Goal: Contribute content

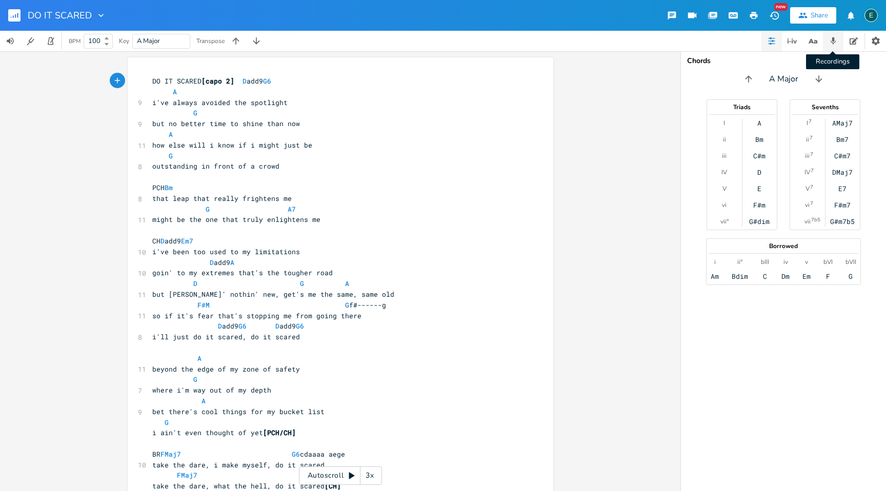
click at [831, 40] on icon "button" at bounding box center [833, 40] width 9 height 9
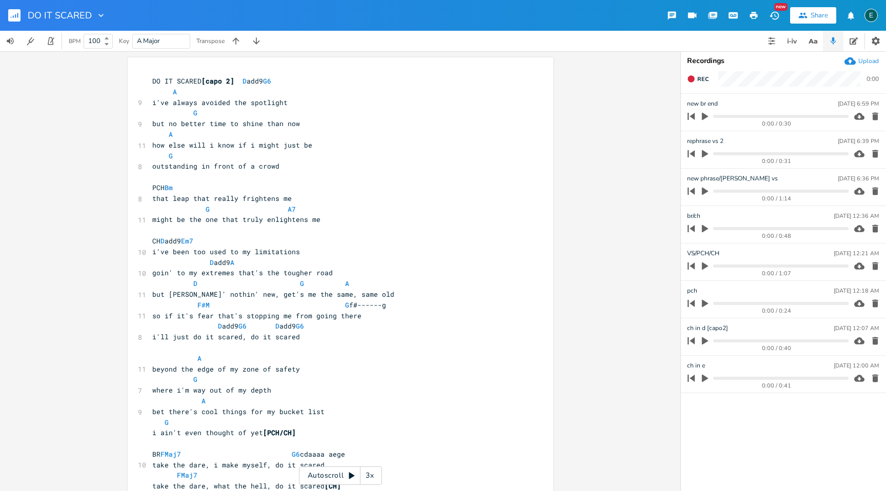
click at [703, 188] on icon "button" at bounding box center [705, 192] width 6 height 8
click at [706, 191] on icon "button" at bounding box center [705, 191] width 6 height 7
click at [294, 371] on pre "beyond the edge of my zone of safety" at bounding box center [335, 369] width 370 height 11
type textarea "---- safety zone"
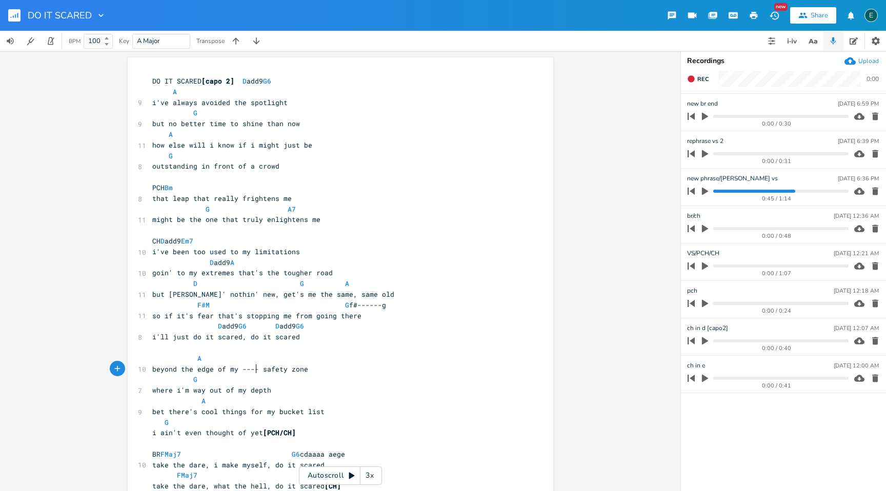
click at [253, 371] on span "beyond the edge of my ---- safety zone" at bounding box center [230, 369] width 156 height 9
type textarea "vested"
click at [261, 413] on span "bet there's cool things for my bucket list" at bounding box center [238, 411] width 172 height 9
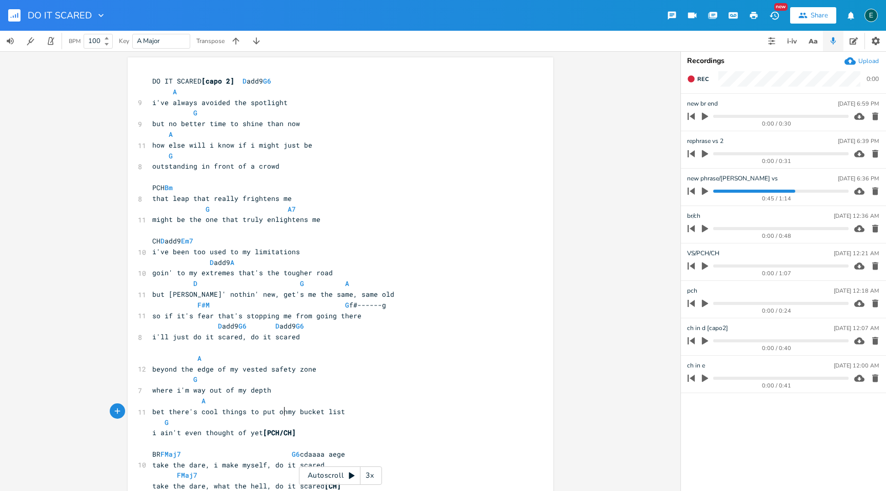
type textarea "to put on"
click at [260, 370] on span "beyond the edge of my vested safety zone" at bounding box center [234, 369] width 164 height 9
click at [13, 14] on rect "button" at bounding box center [14, 15] width 12 height 12
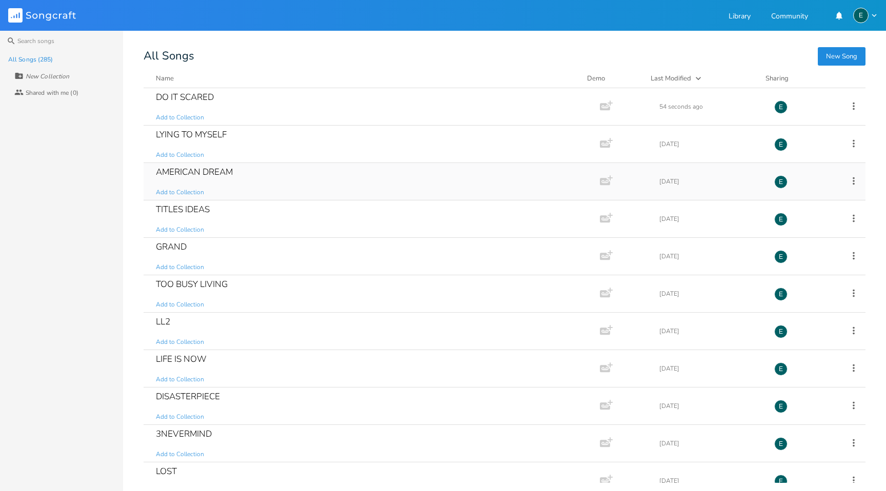
click at [189, 168] on div "AMERICAN DREAM" at bounding box center [194, 172] width 77 height 9
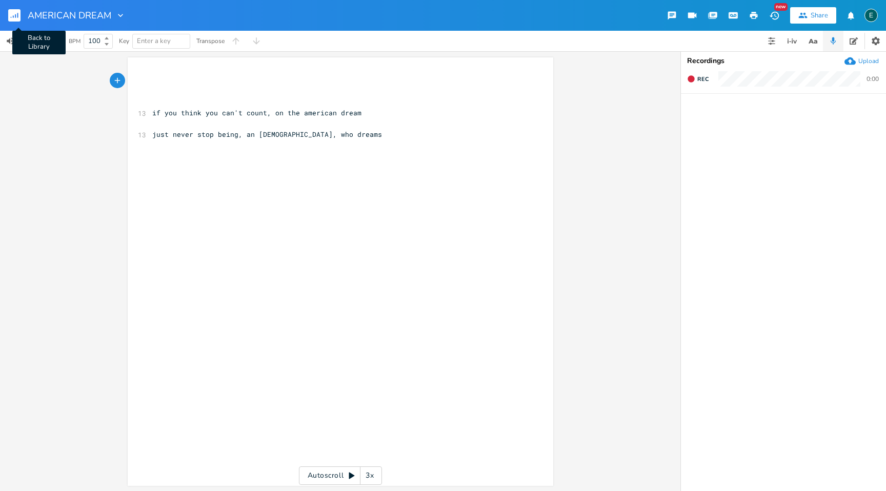
click at [16, 17] on rect "button" at bounding box center [14, 15] width 12 height 12
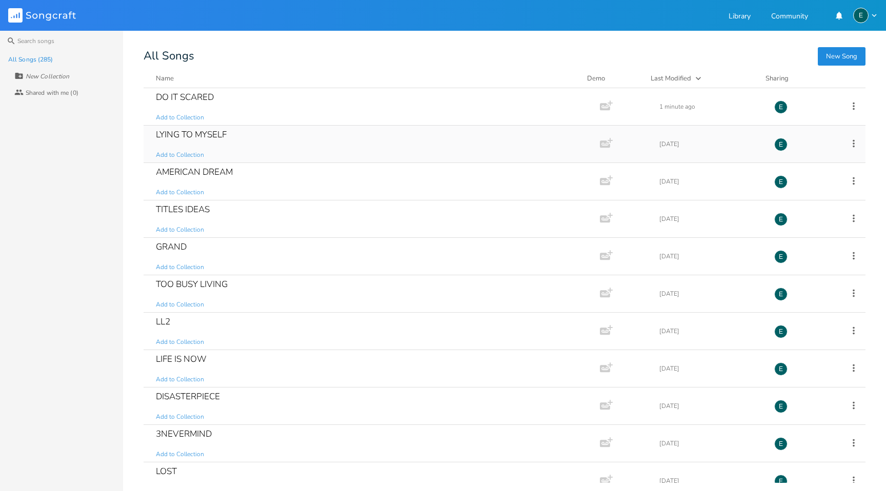
click at [173, 130] on div "LYING TO MYSELF" at bounding box center [191, 134] width 71 height 9
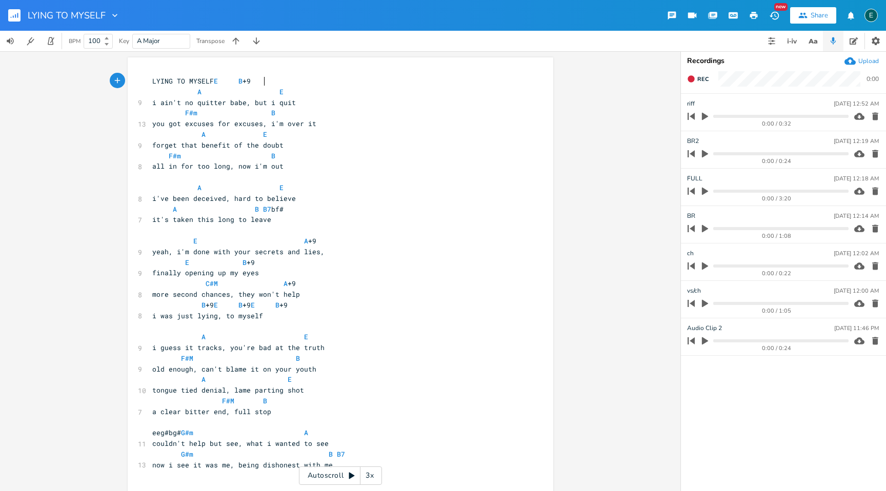
click at [703, 115] on icon "button" at bounding box center [705, 117] width 6 height 8
click at [703, 115] on icon "button" at bounding box center [705, 116] width 6 height 7
drag, startPoint x: 185, startPoint y: 467, endPoint x: 137, endPoint y: 467, distance: 47.2
click at [150, 467] on div "13 now i see it was me, being dishonest with me" at bounding box center [335, 465] width 370 height 11
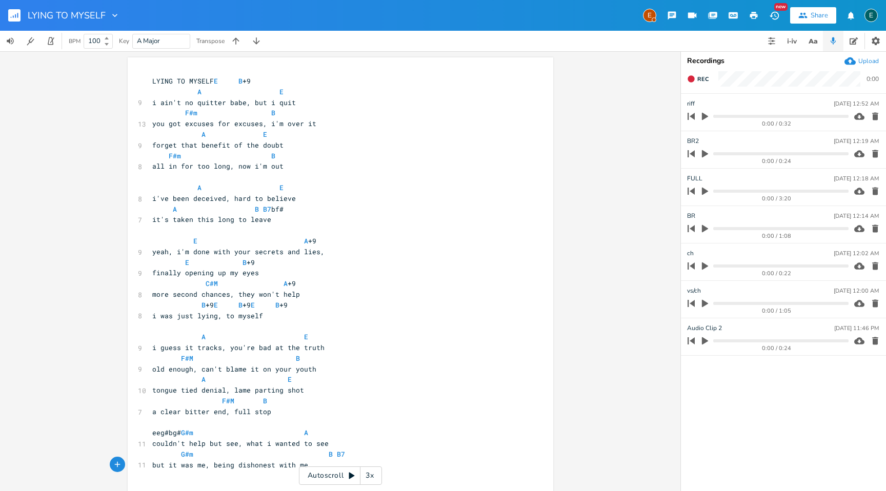
type textarea "but"
